Goal: Information Seeking & Learning: Learn about a topic

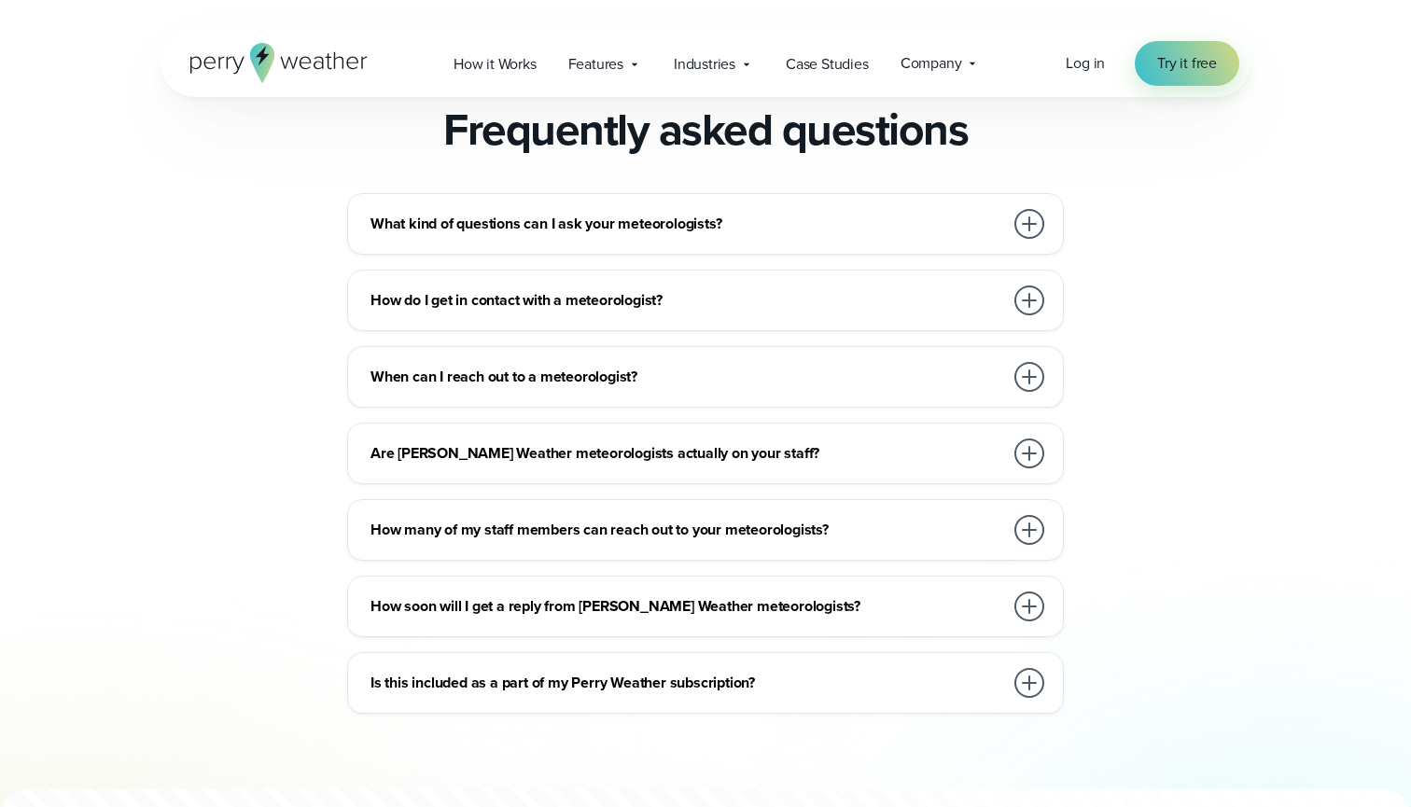
scroll to position [3044, 0]
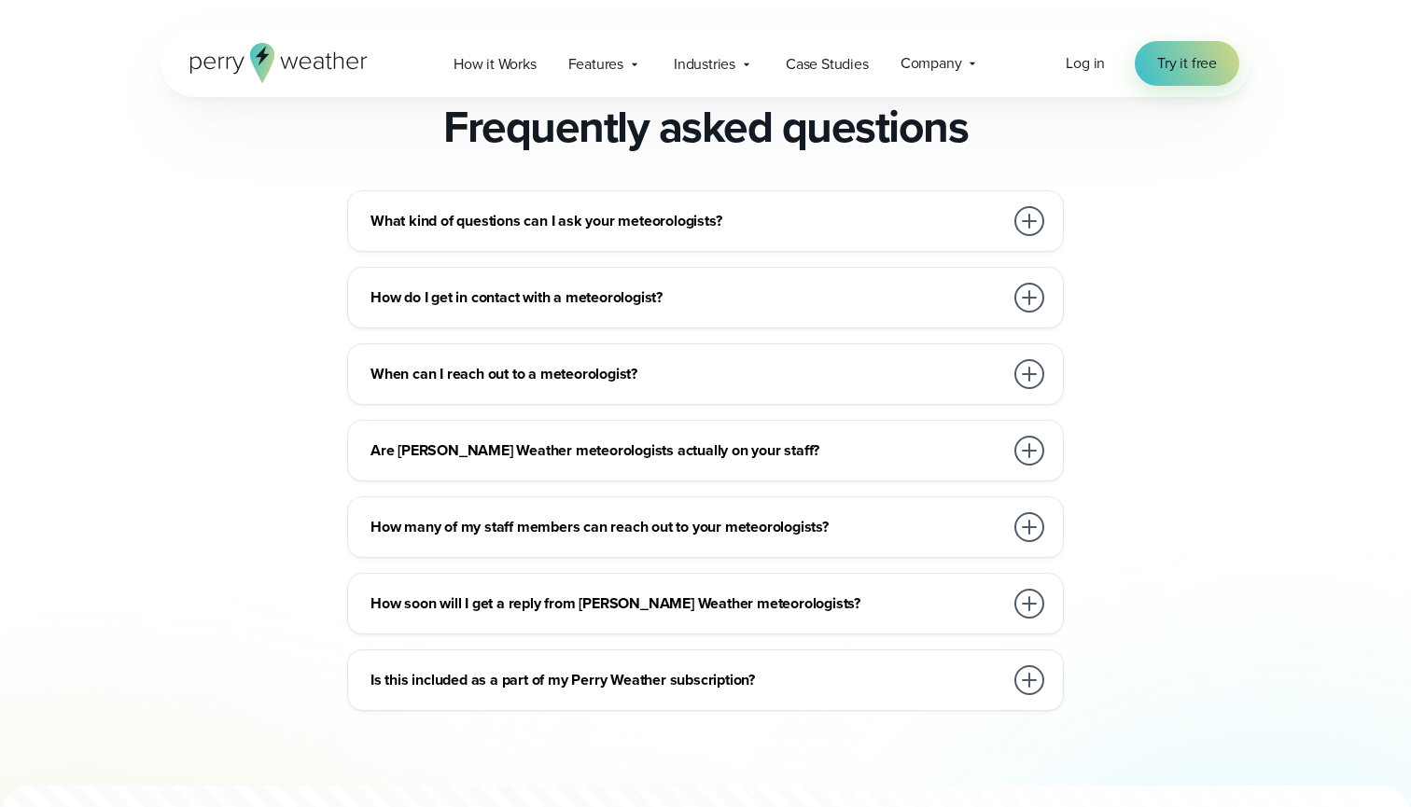
click at [489, 292] on h3 "How do I get in contact with a meteorologist?" at bounding box center [686, 297] width 633 height 22
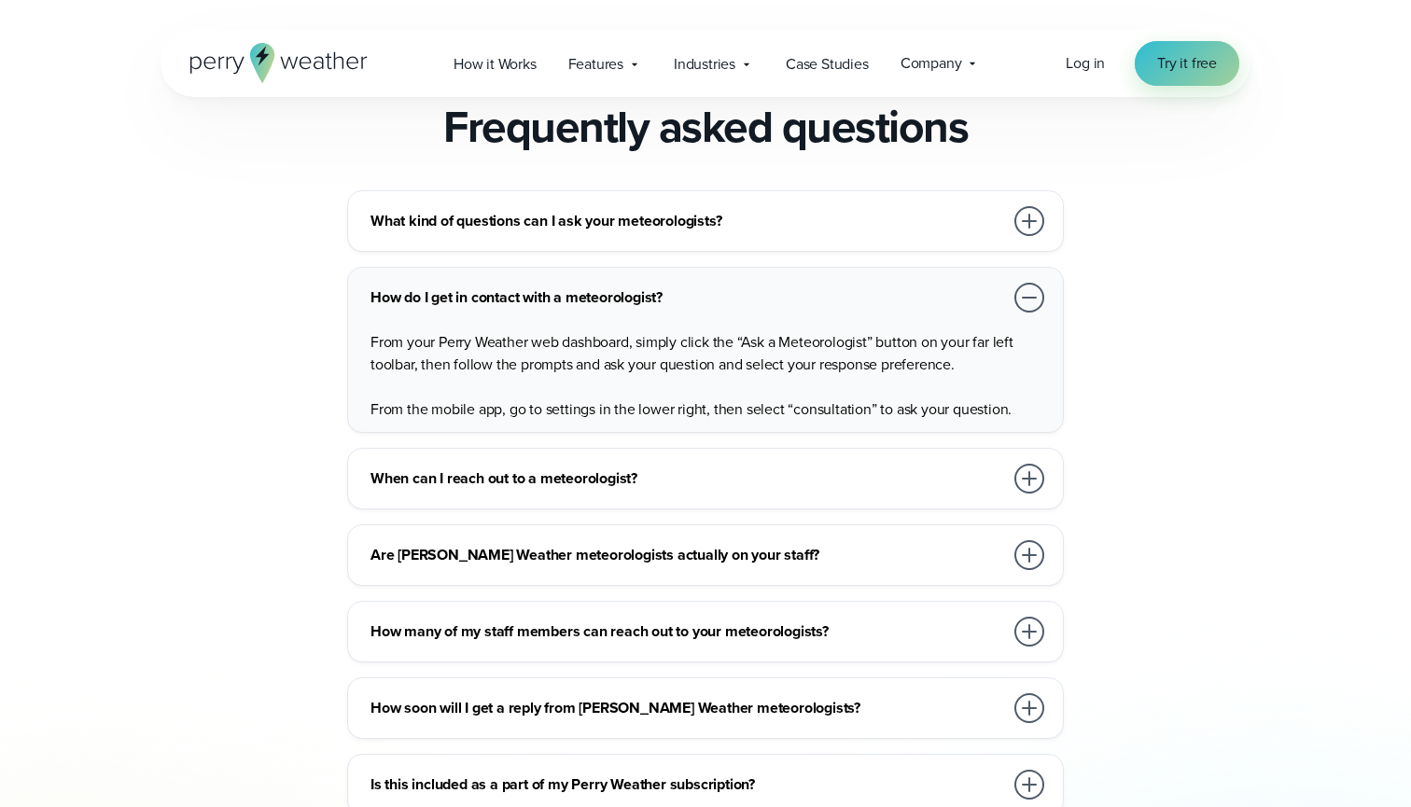
click at [1177, 71] on span "Try it free" at bounding box center [1187, 63] width 60 height 22
click at [702, 63] on span "Industries" at bounding box center [705, 64] width 62 height 22
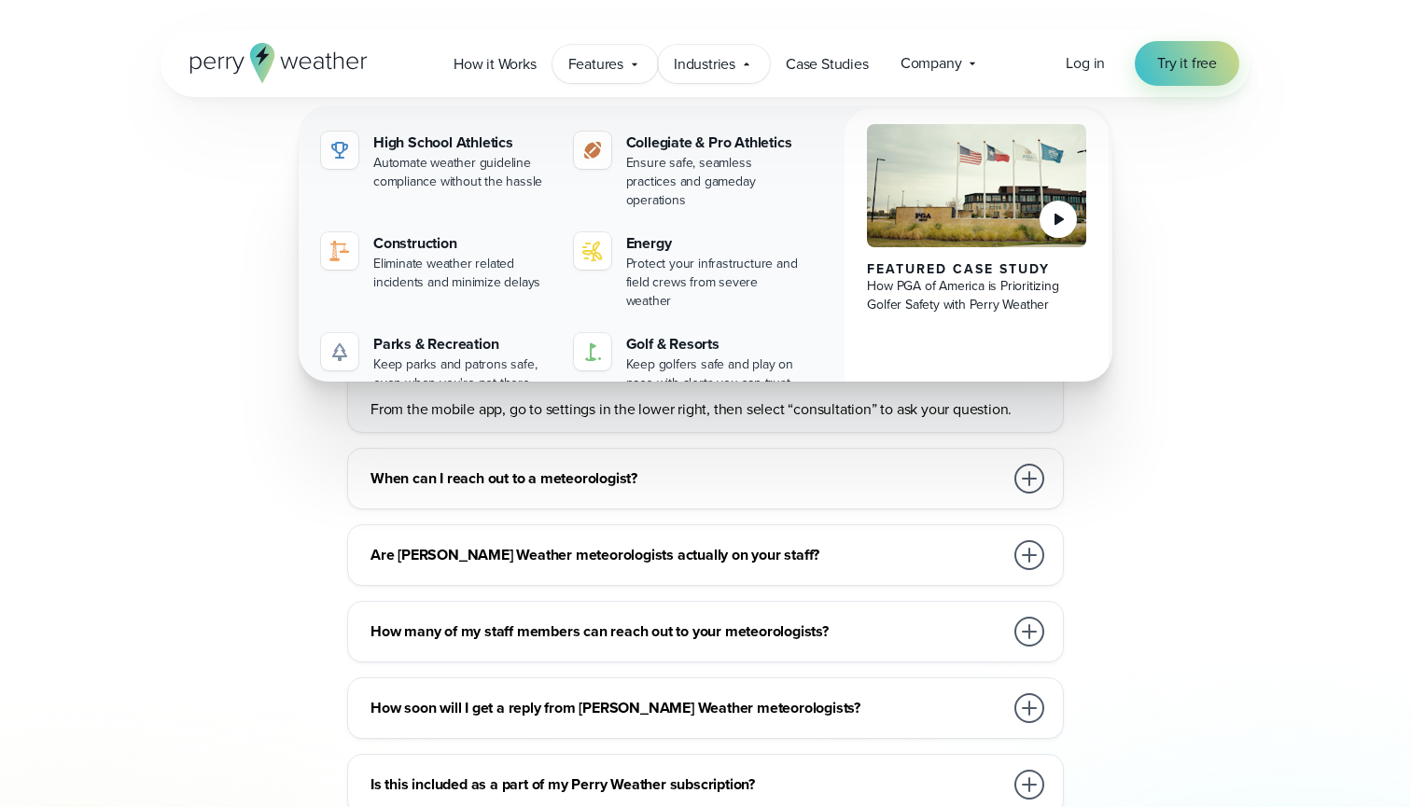
click at [599, 67] on span "Features" at bounding box center [595, 64] width 55 height 22
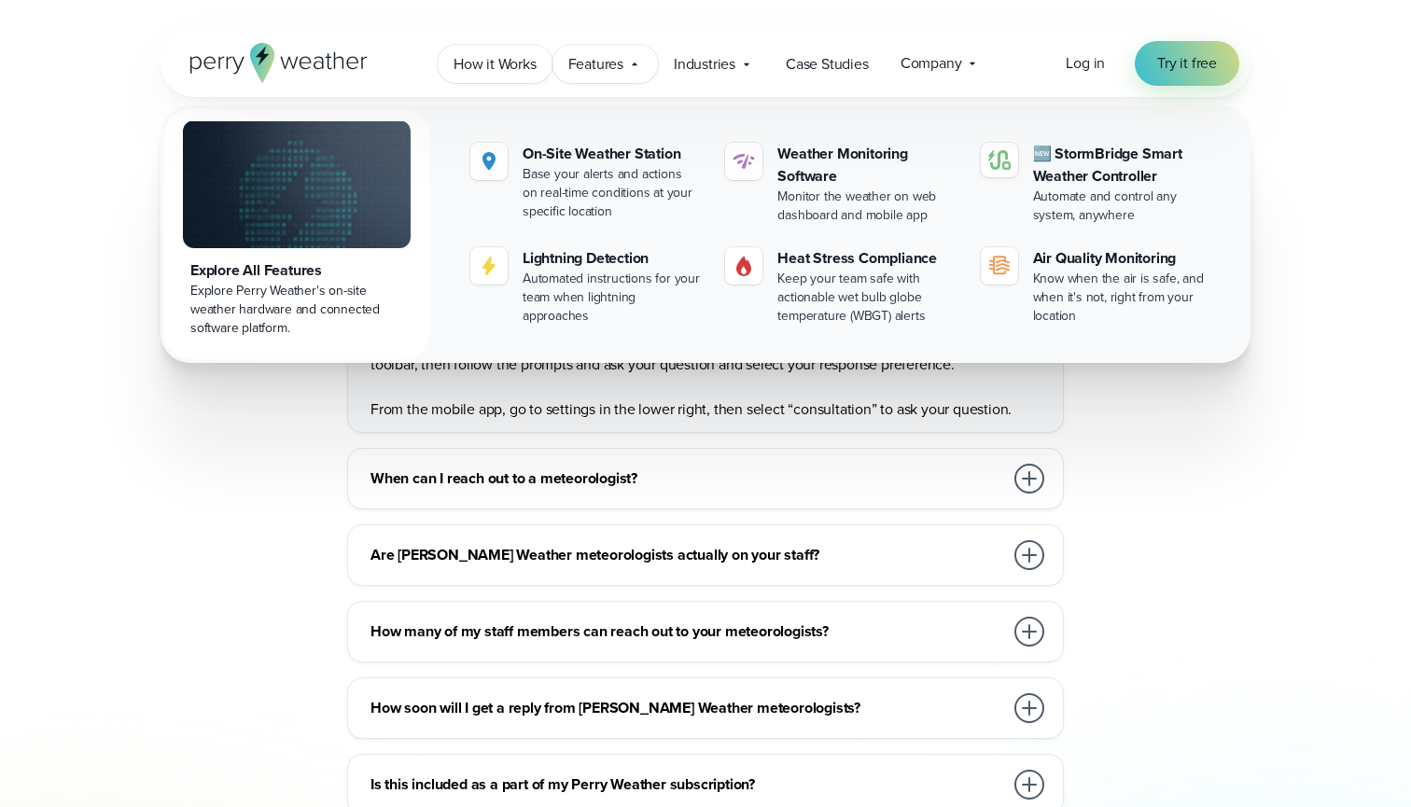
click at [485, 63] on span "How it Works" at bounding box center [495, 64] width 83 height 22
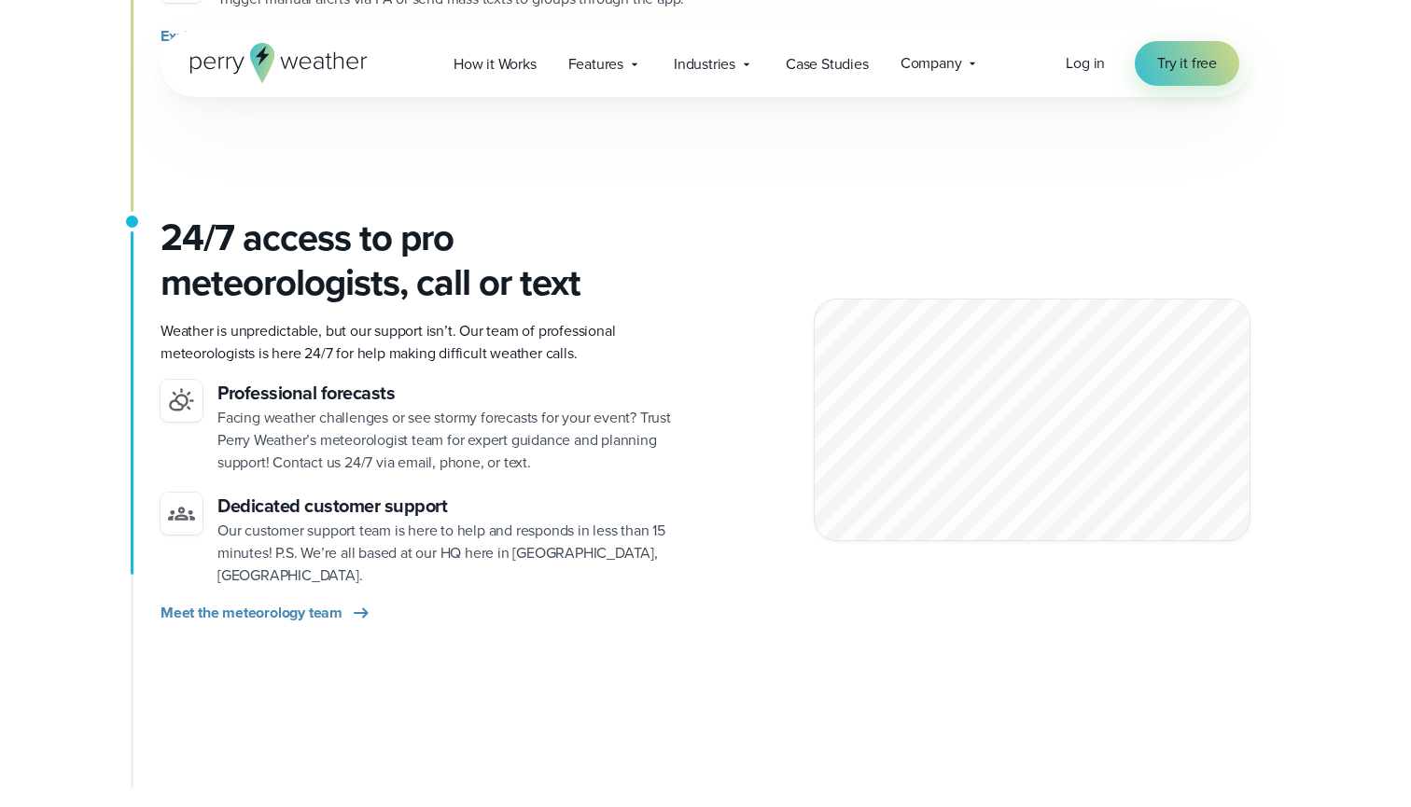
scroll to position [2474, 0]
click at [921, 373] on div at bounding box center [1032, 420] width 437 height 244
click at [895, 384] on div at bounding box center [1032, 420] width 437 height 244
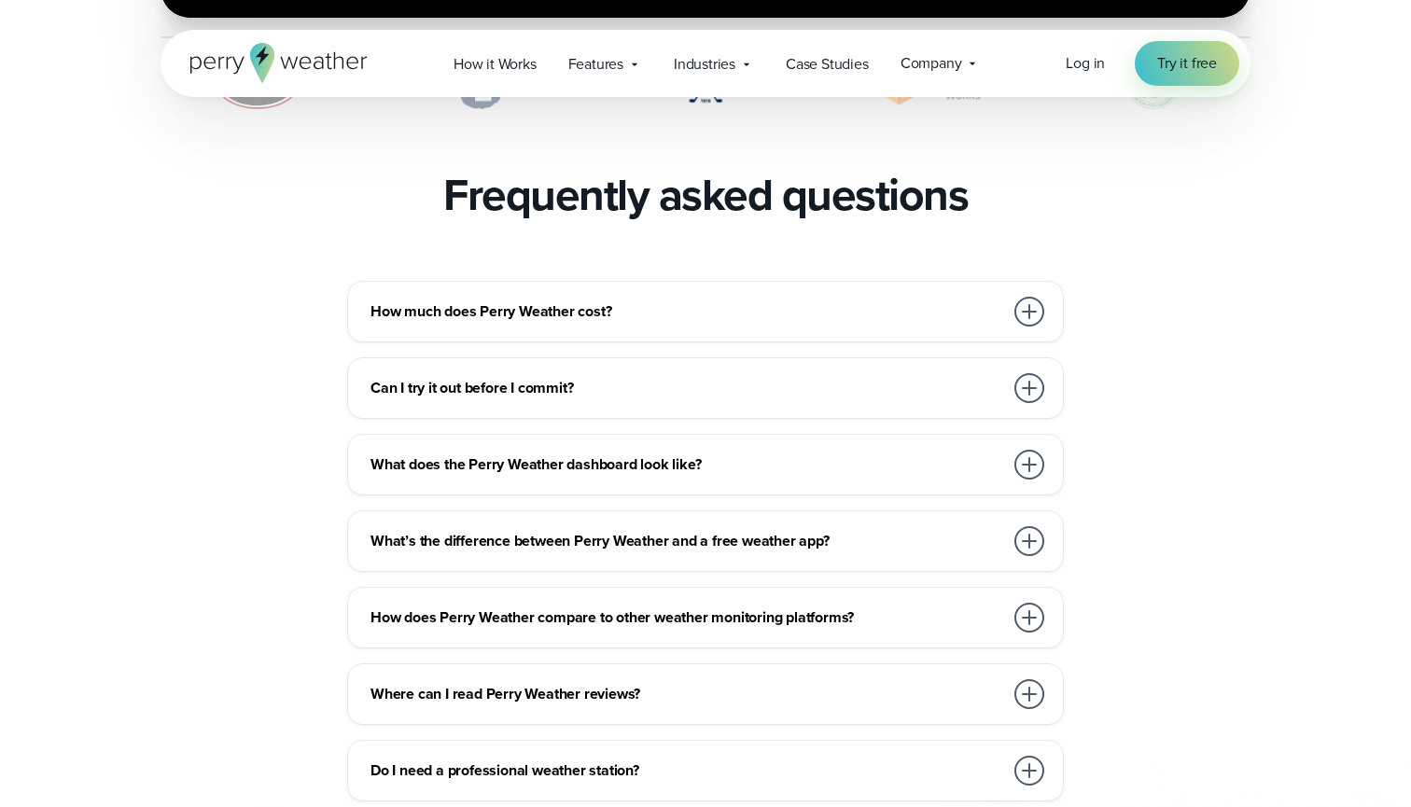
scroll to position [4074, 0]
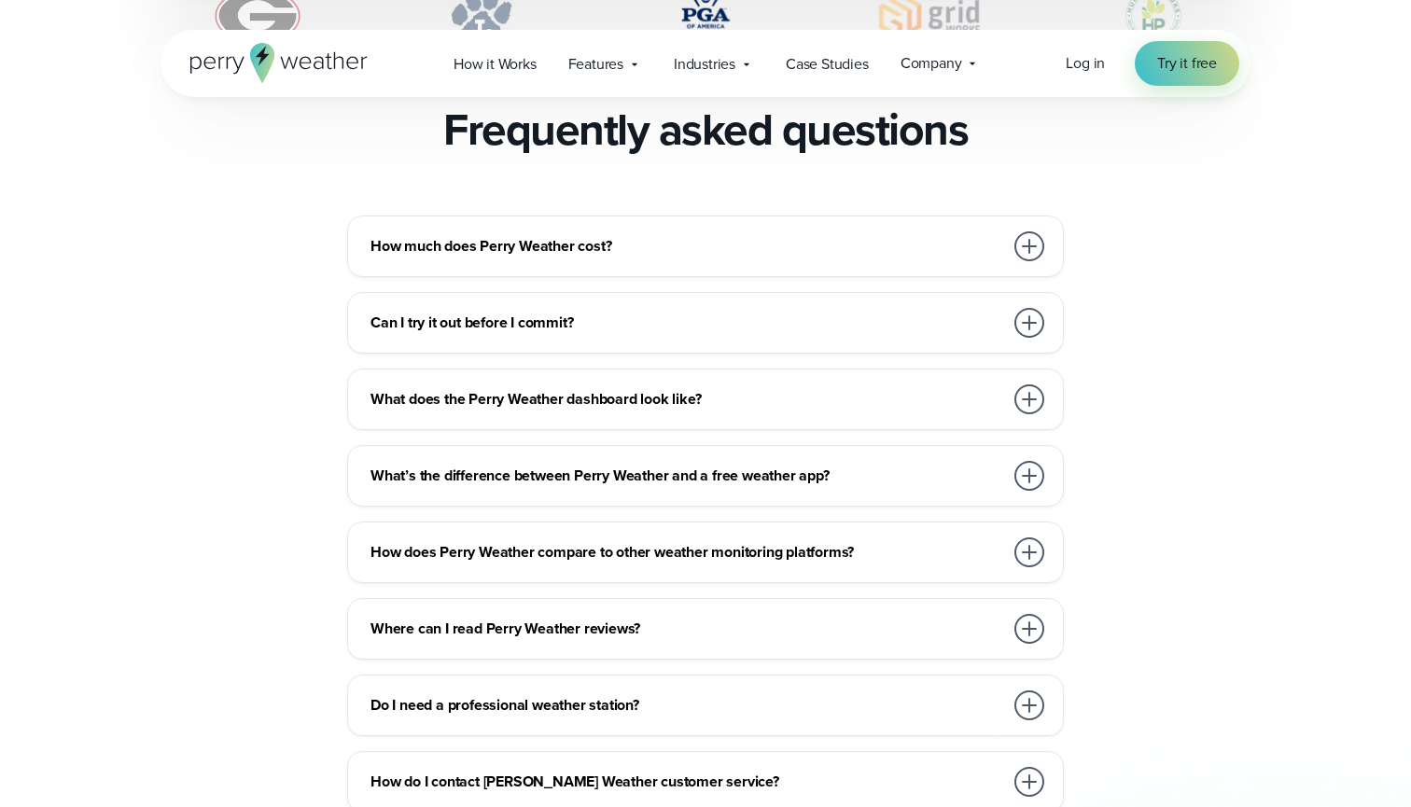
click at [451, 235] on h3 "How much does Perry Weather cost?" at bounding box center [686, 246] width 633 height 22
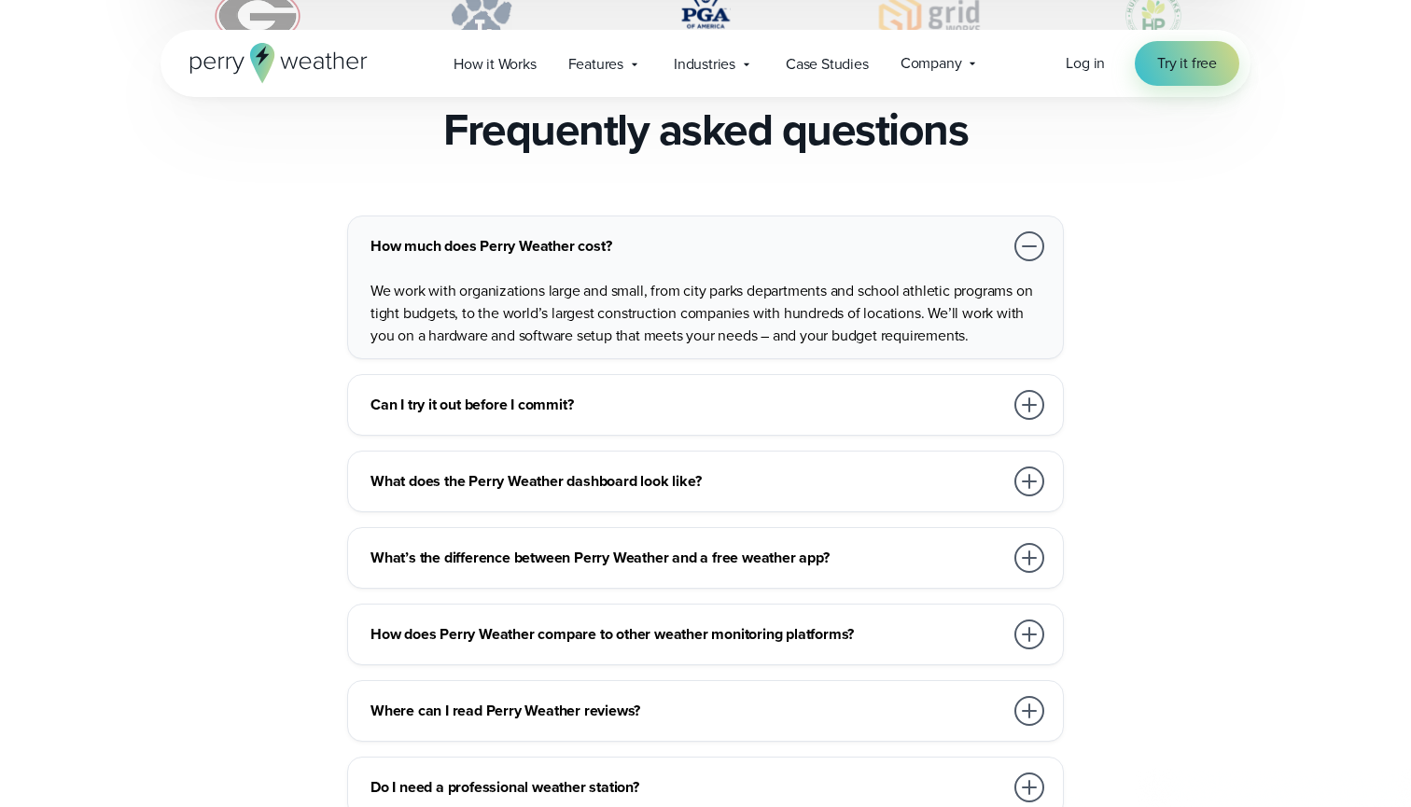
click at [405, 394] on h3 "Can I try it out before I commit?" at bounding box center [686, 405] width 633 height 22
